Goal: Find specific page/section: Find specific page/section

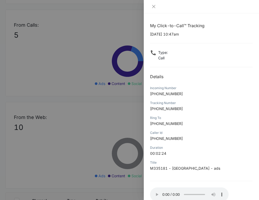
click at [149, 5] on div at bounding box center [201, 6] width 115 height 13
click at [152, 6] on icon "close" at bounding box center [154, 6] width 4 height 4
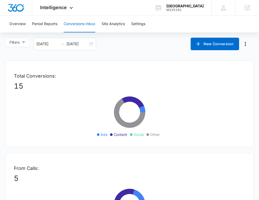
click at [191, 26] on div "Overview Period Reports Conversions Inbox Site Analytics Settings" at bounding box center [129, 24] width 246 height 17
click at [179, 10] on div "M335181" at bounding box center [184, 10] width 37 height 4
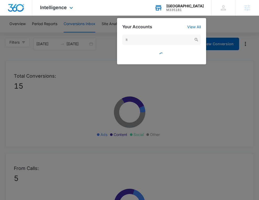
type input "i"
type input "electric"
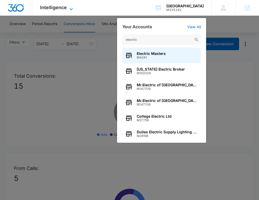
click at [65, 9] on span "Intelligence" at bounding box center [53, 7] width 27 height 5
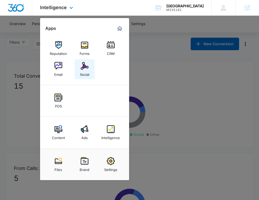
click at [84, 65] on img at bounding box center [85, 66] width 8 height 8
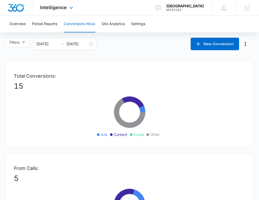
click at [58, 12] on div "Intelligence Apps Reputation Forms CRM Email Social POS Content Ads Intelligenc…" at bounding box center [57, 7] width 50 height 15
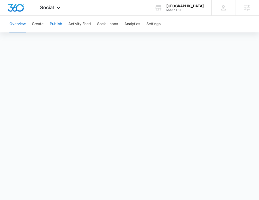
click at [55, 24] on button "Publish" at bounding box center [56, 24] width 12 height 17
click at [193, 9] on div "M335181" at bounding box center [184, 10] width 37 height 4
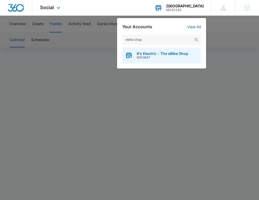
type input "ebike shop"
click at [152, 50] on div "It’s Electric - The eBike Shop M313947" at bounding box center [161, 56] width 79 height 16
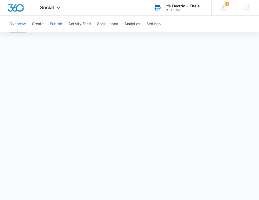
click at [56, 26] on button "Publish" at bounding box center [56, 24] width 12 height 17
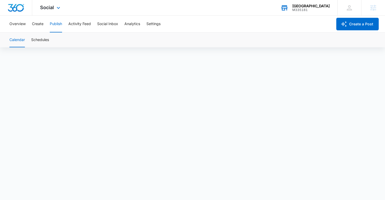
click at [276, 9] on div "M335181" at bounding box center [310, 10] width 37 height 4
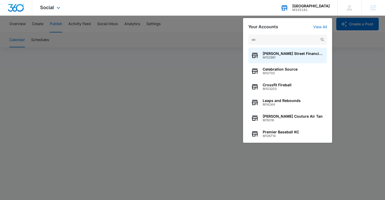
type input "eb"
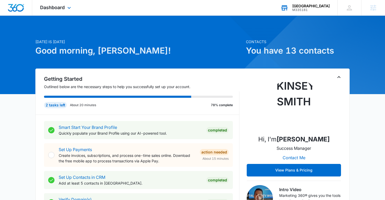
click at [308, 9] on div "M335181" at bounding box center [310, 10] width 37 height 4
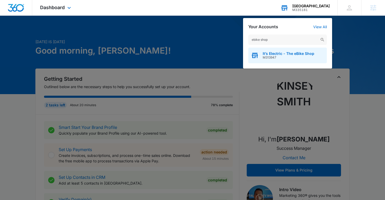
type input "ebike shop"
click at [276, 55] on span "It’s Electric - The eBike Shop" at bounding box center [289, 54] width 52 height 4
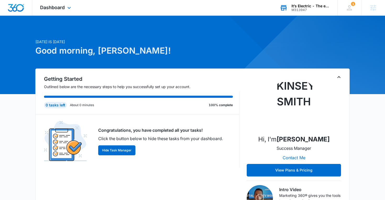
click at [61, 3] on div "Dashboard Apps Reputation Websites Forms CRM Email Social Shop Payments POS Con…" at bounding box center [56, 7] width 48 height 15
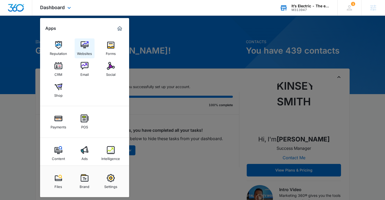
click at [84, 49] on div "Websites" at bounding box center [84, 52] width 15 height 7
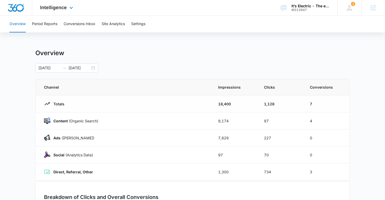
click at [53, 11] on div "Intelligence Apps Reputation Websites Forms CRM Email Social Shop Payments POS …" at bounding box center [57, 7] width 50 height 15
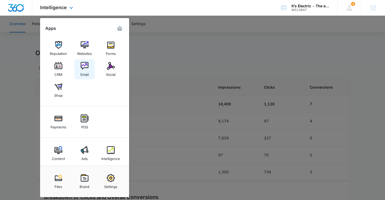
click at [85, 67] on img at bounding box center [85, 66] width 8 height 8
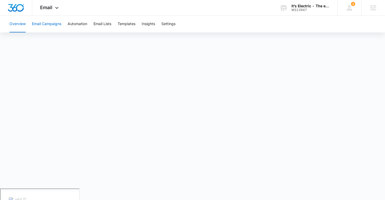
click at [47, 23] on button "Email Campaigns" at bounding box center [46, 24] width 29 height 17
